Goal: Navigation & Orientation: Find specific page/section

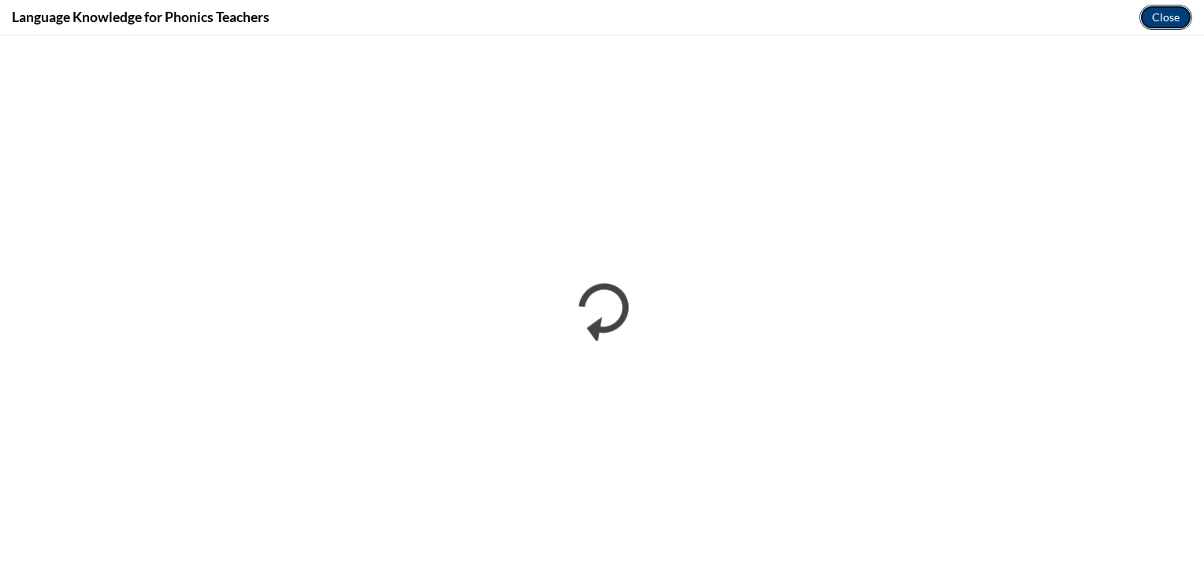
click at [1166, 19] on button "Close" at bounding box center [1166, 17] width 53 height 25
